Goal: Entertainment & Leisure: Consume media (video, audio)

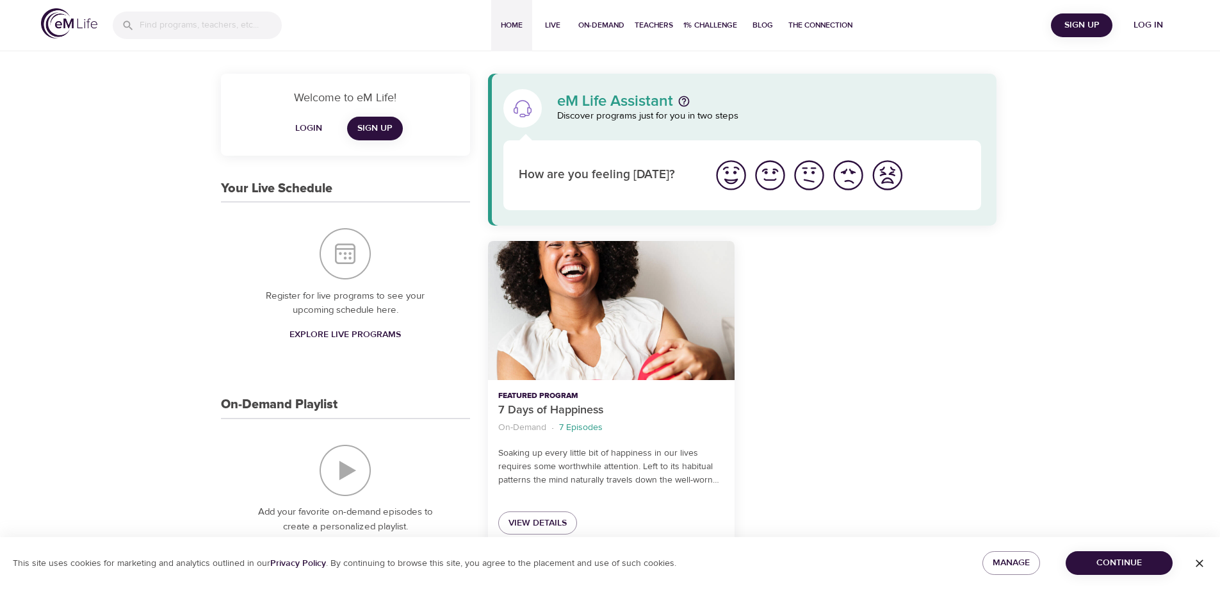
click at [1159, 29] on span "Log in" at bounding box center [1148, 25] width 51 height 16
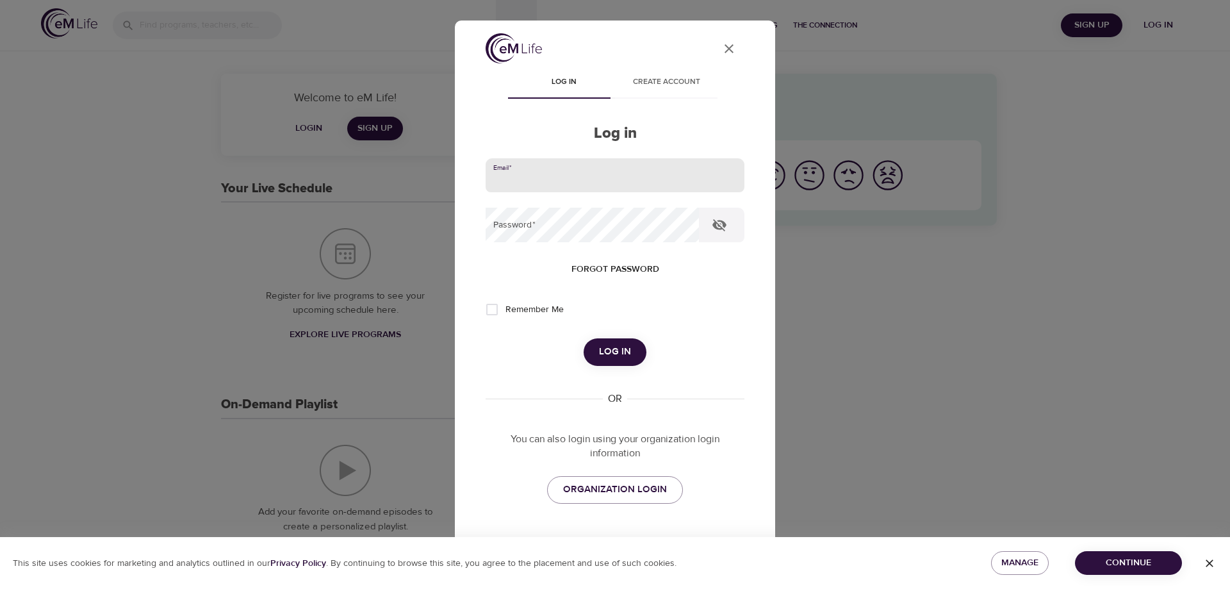
click at [548, 179] on input "email" at bounding box center [615, 175] width 259 height 35
type input "[PERSON_NAME][EMAIL_ADDRESS][DOMAIN_NAME]"
click at [584, 338] on button "Log in" at bounding box center [615, 351] width 63 height 27
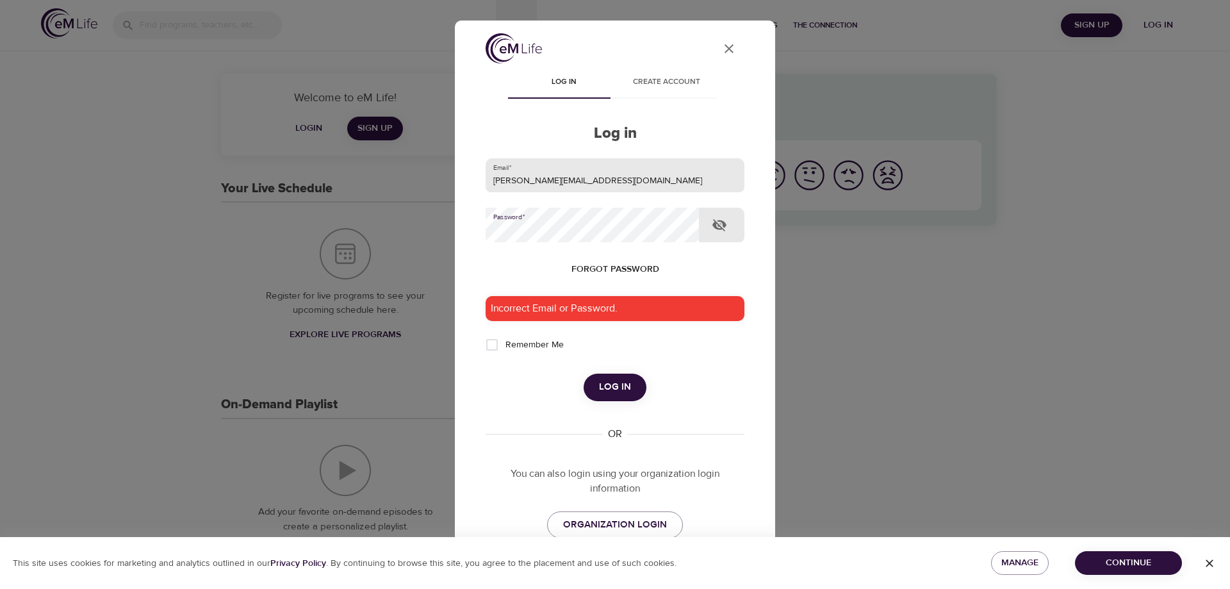
click at [584, 373] on button "Log in" at bounding box center [615, 386] width 63 height 27
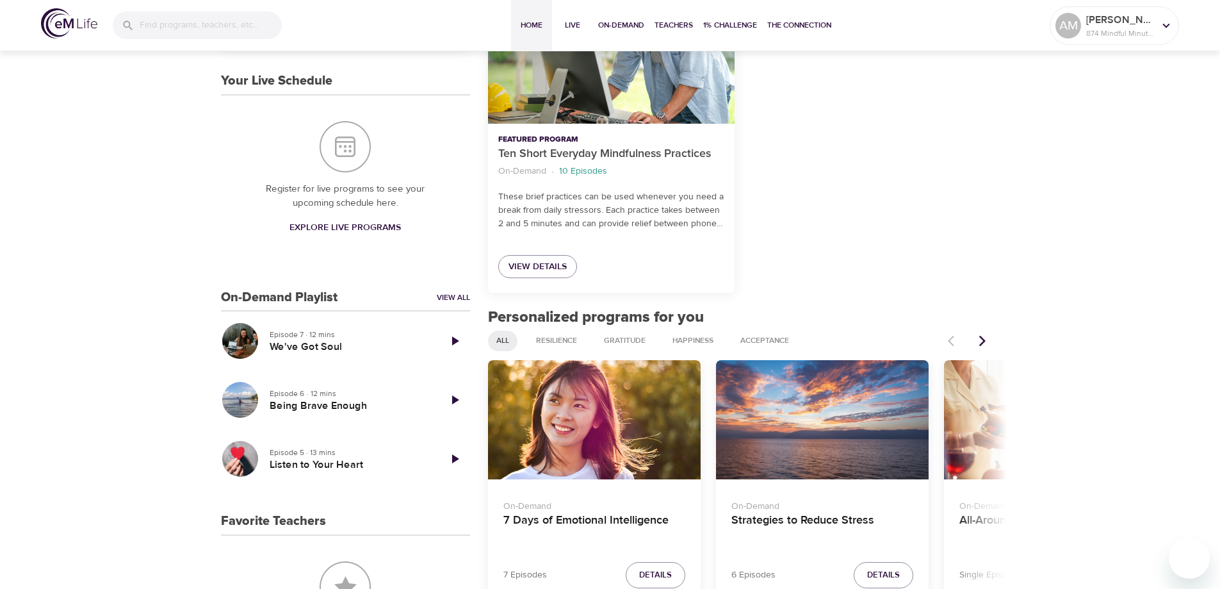
scroll to position [320, 0]
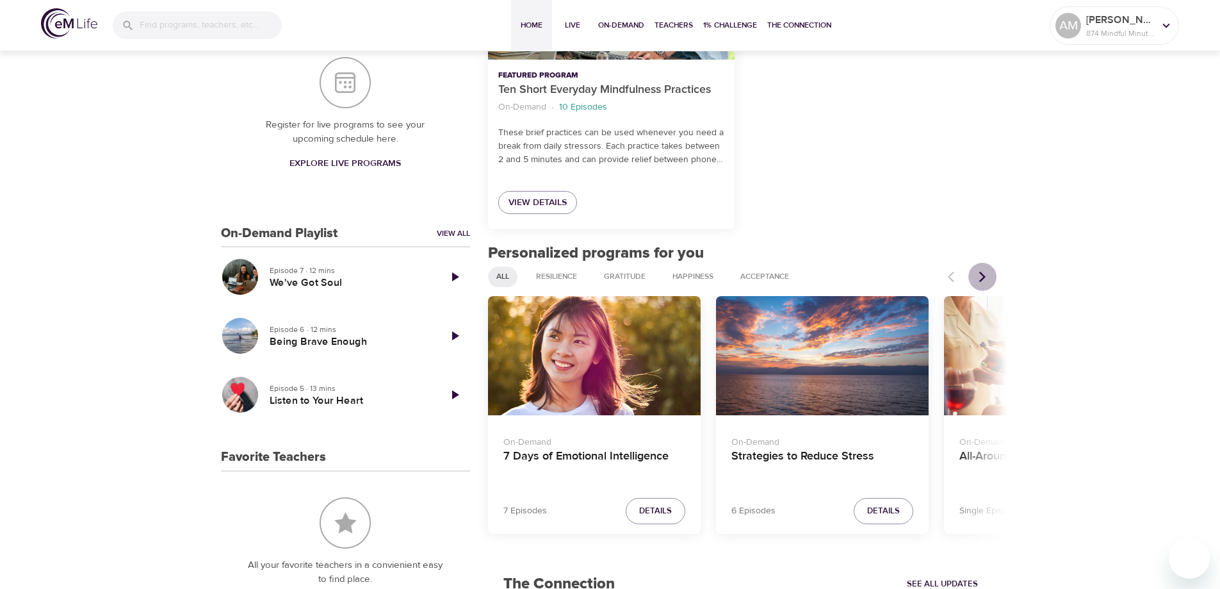
click at [988, 274] on icon "Next items" at bounding box center [982, 276] width 13 height 13
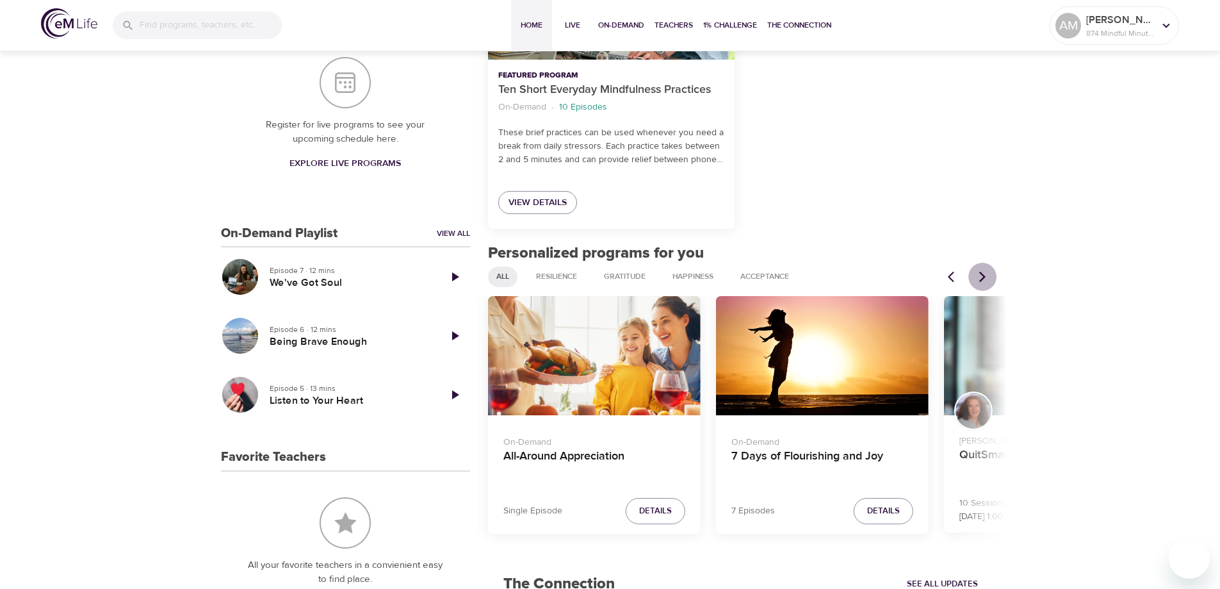
click at [988, 274] on icon "Next items" at bounding box center [982, 276] width 13 height 13
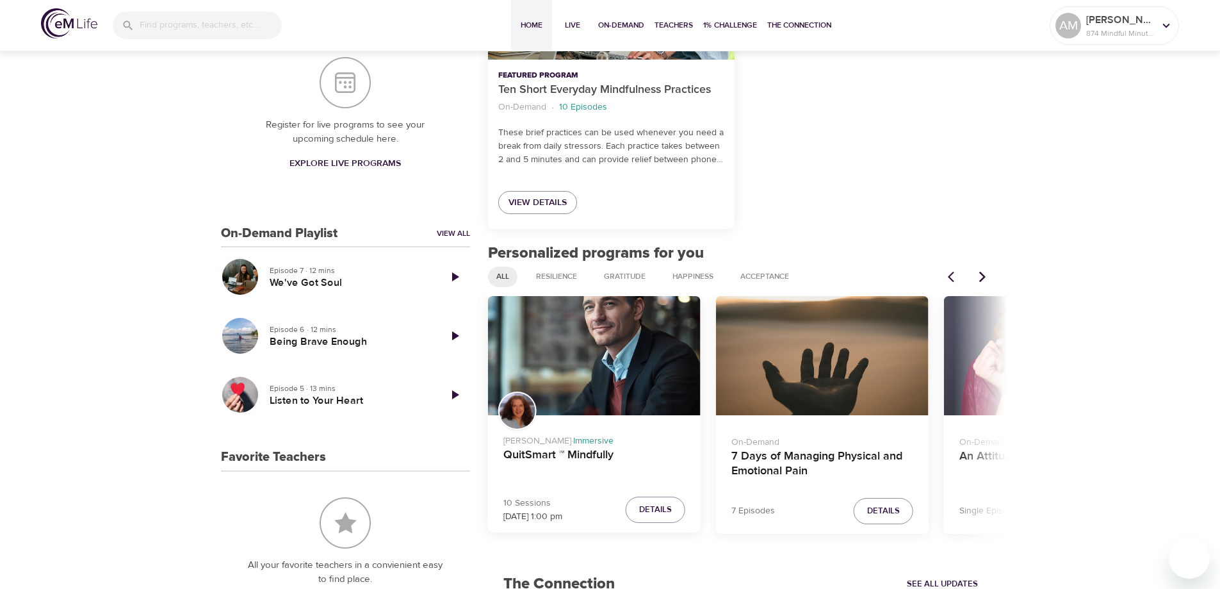
click at [988, 274] on icon "Next items" at bounding box center [982, 276] width 13 height 13
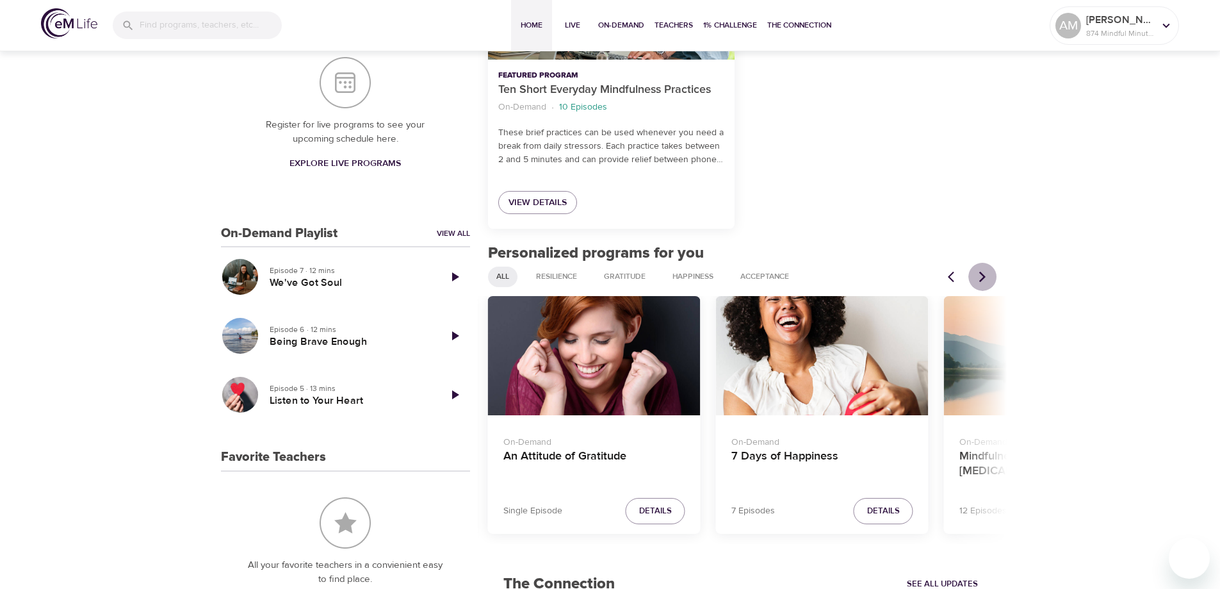
click at [988, 274] on icon "Next items" at bounding box center [982, 276] width 13 height 13
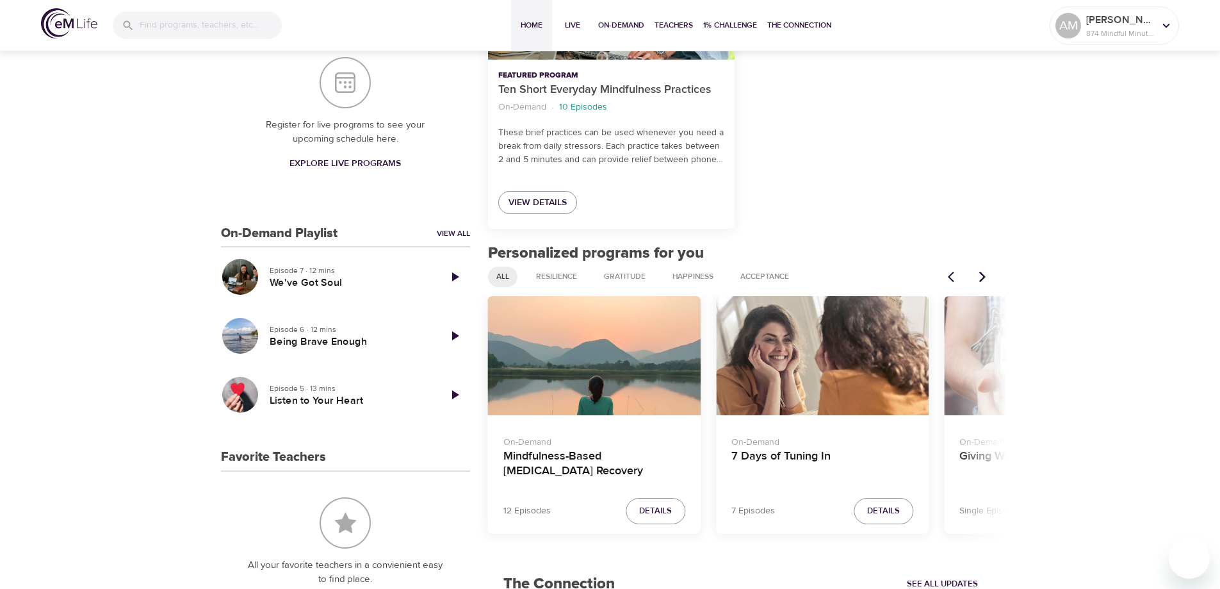
click at [988, 274] on icon "Next items" at bounding box center [982, 276] width 13 height 13
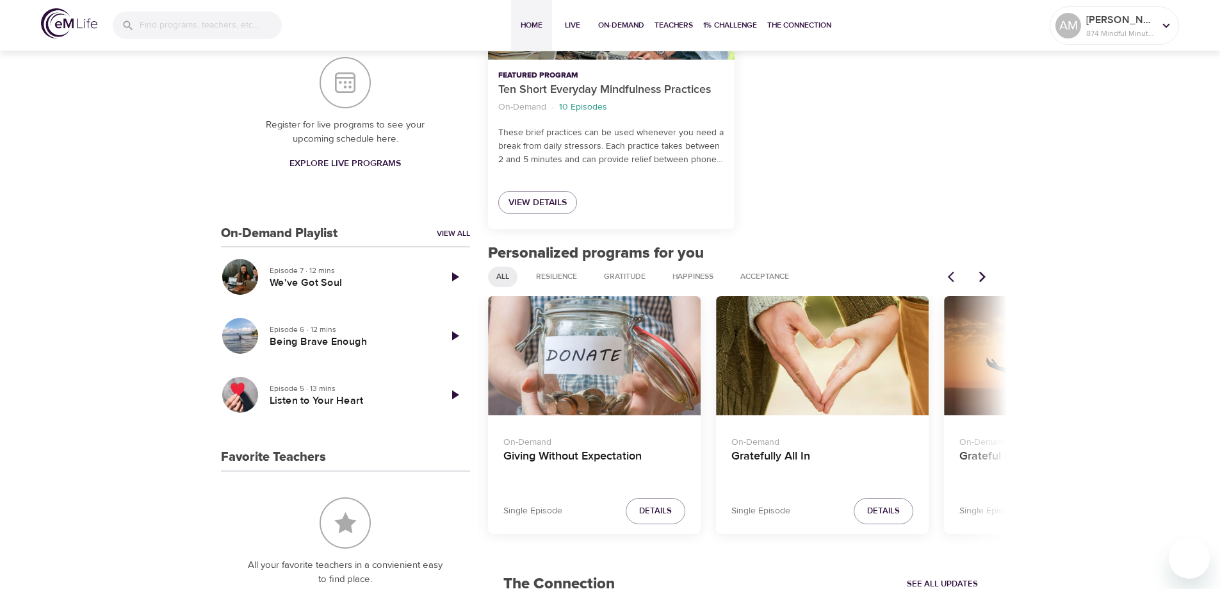
click at [988, 274] on icon "Next items" at bounding box center [982, 276] width 13 height 13
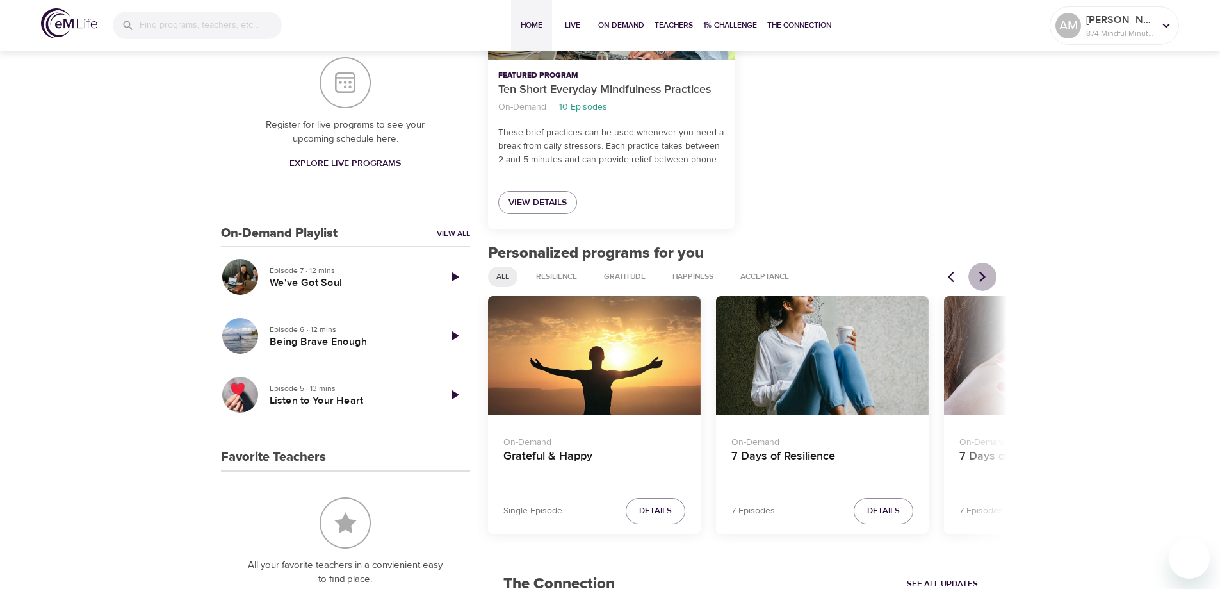
click at [988, 274] on icon "Next items" at bounding box center [982, 276] width 13 height 13
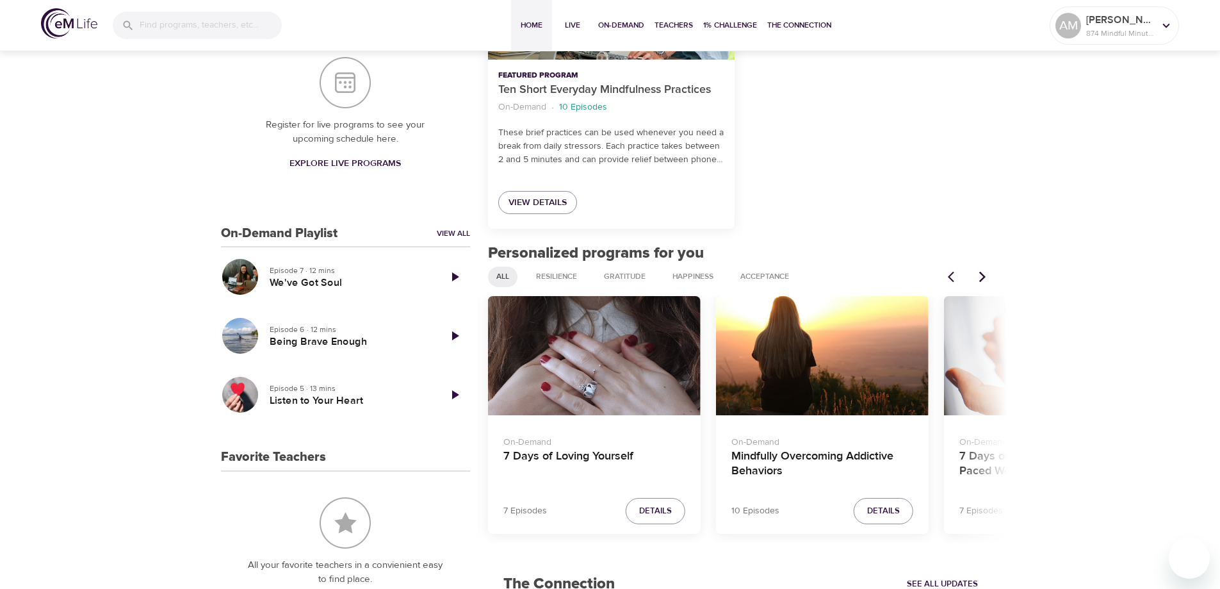
click at [988, 274] on icon "Next items" at bounding box center [982, 276] width 13 height 13
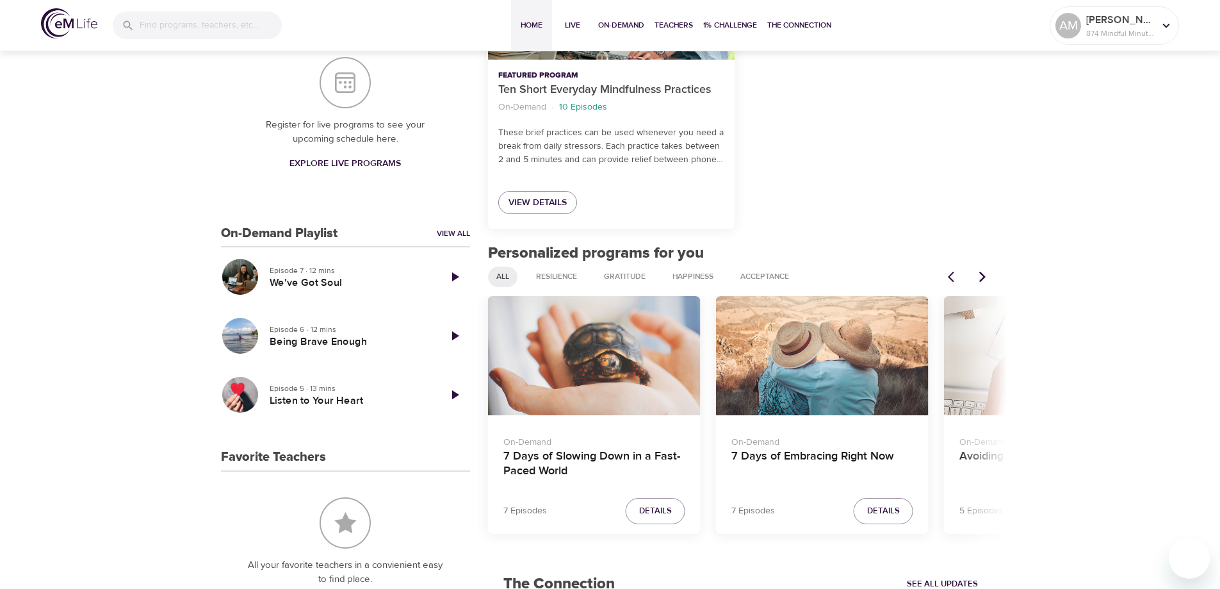
click at [640, 388] on div "7 Days of Slowing Down in a Fast-Paced World" at bounding box center [594, 356] width 213 height 120
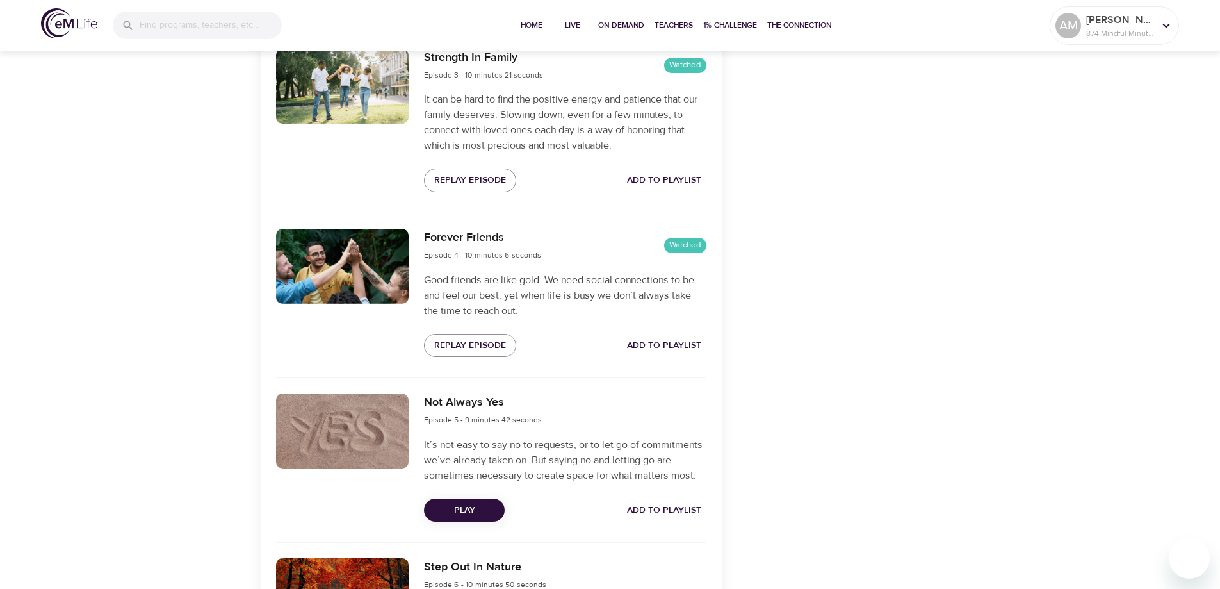
scroll to position [897, 0]
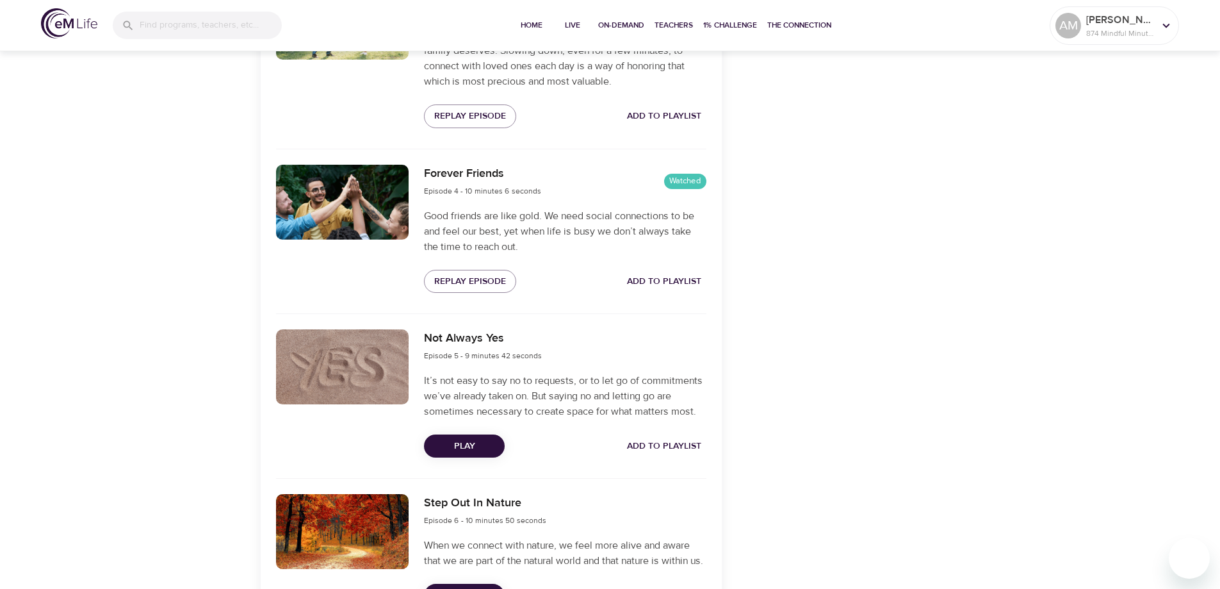
click at [456, 443] on span "Play" at bounding box center [464, 446] width 60 height 16
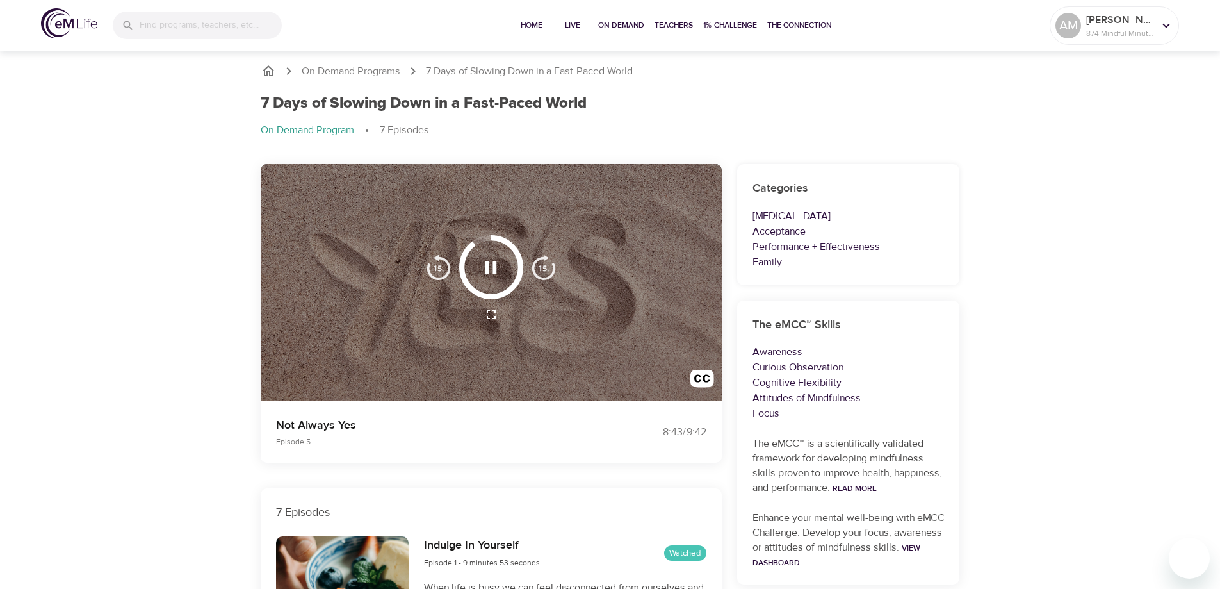
click at [494, 270] on icon "button" at bounding box center [492, 267] width 12 height 13
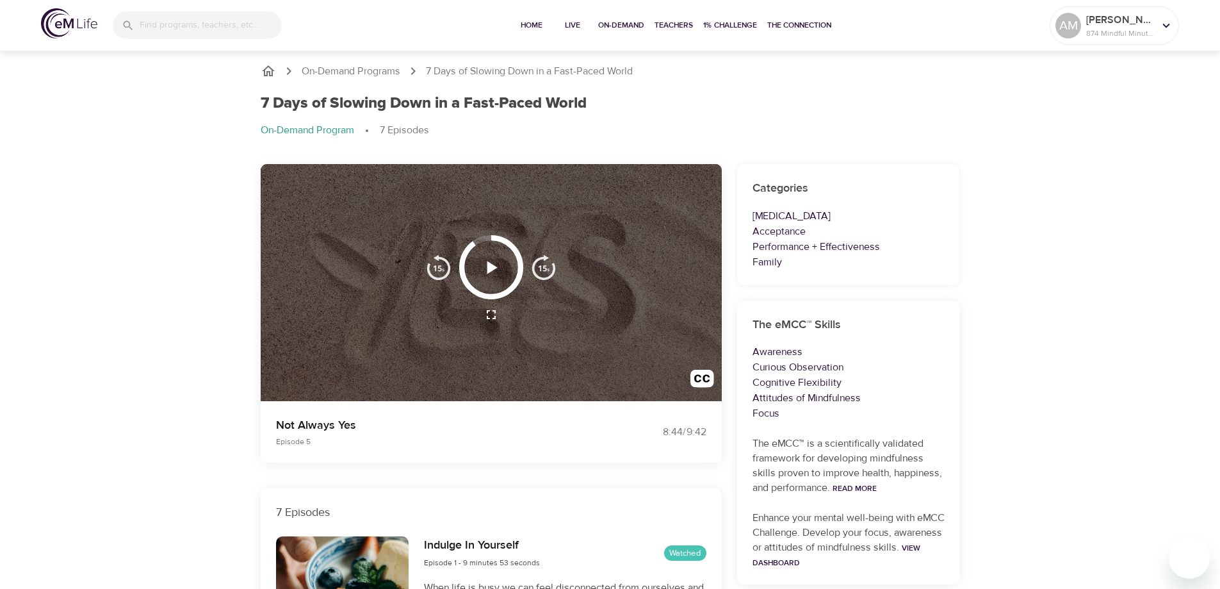
click at [492, 267] on icon "button" at bounding box center [493, 267] width 10 height 13
